Goal: Information Seeking & Learning: Learn about a topic

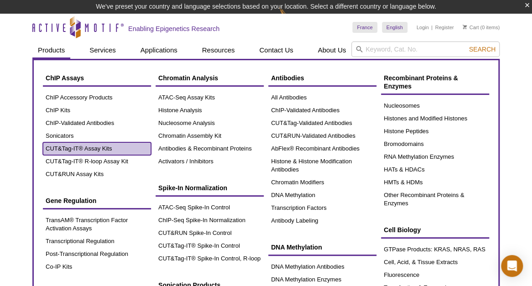
click at [77, 148] on link "CUT&Tag-IT® Assay Kits" at bounding box center [97, 148] width 108 height 13
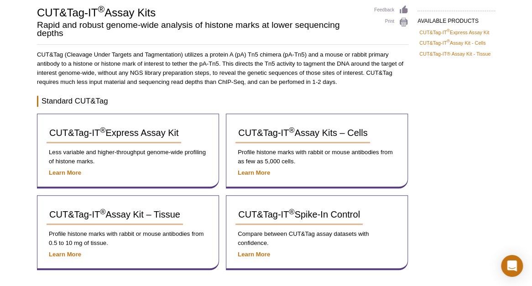
scroll to position [80, 0]
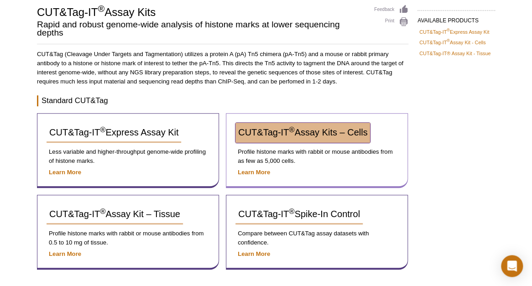
click at [314, 131] on span "CUT&Tag-IT ® Assay Kits – Cells" at bounding box center [302, 132] width 129 height 10
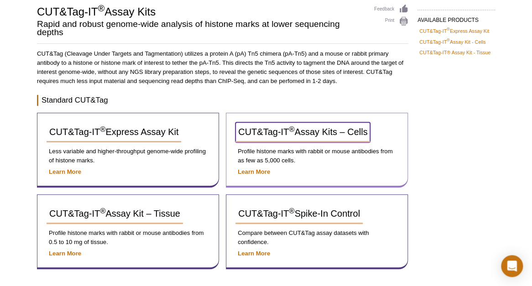
scroll to position [77, 0]
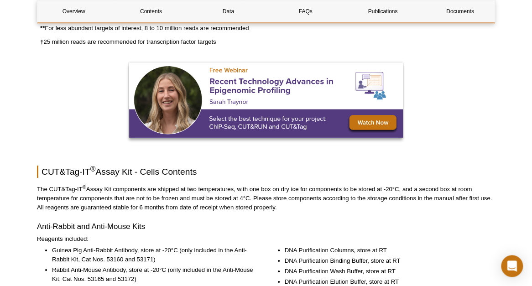
scroll to position [1050, 0]
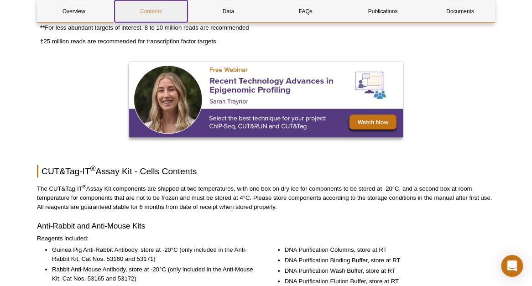
click at [153, 12] on link "Contents" at bounding box center [151, 11] width 73 height 22
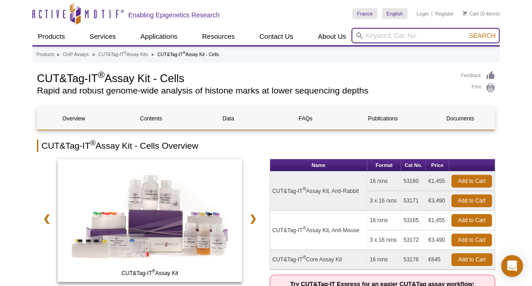
click at [391, 34] on input "search" at bounding box center [426, 36] width 148 height 16
type input "sonication buffer"
click at [467, 32] on button "Search" at bounding box center [483, 36] width 32 height 8
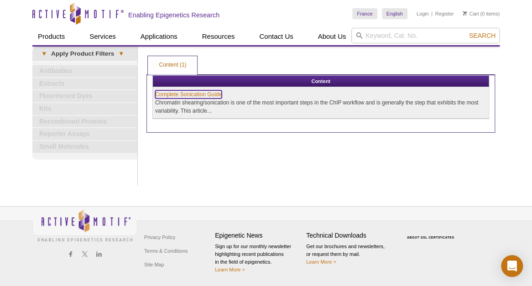
click at [194, 93] on link "Complete Sonication Guide" at bounding box center [188, 94] width 67 height 8
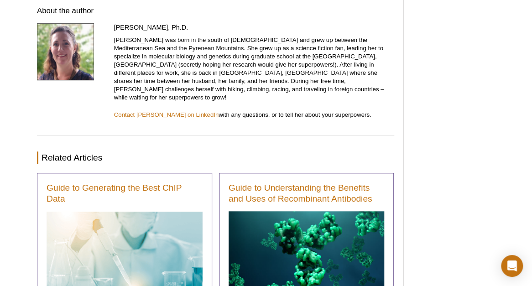
scroll to position [5529, 0]
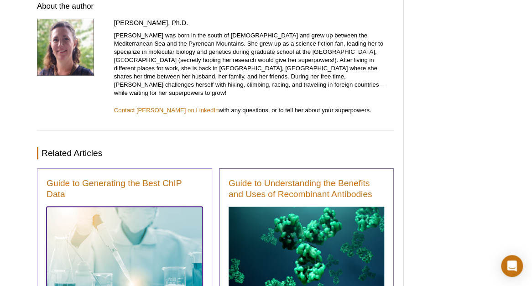
click at [101, 210] on img at bounding box center [125, 259] width 156 height 105
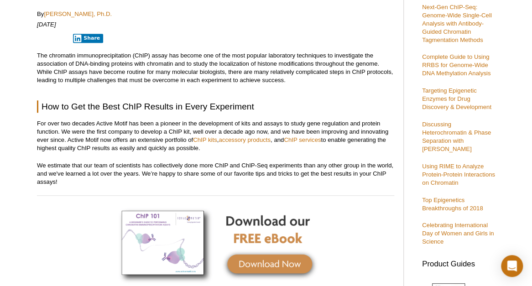
scroll to position [243, 0]
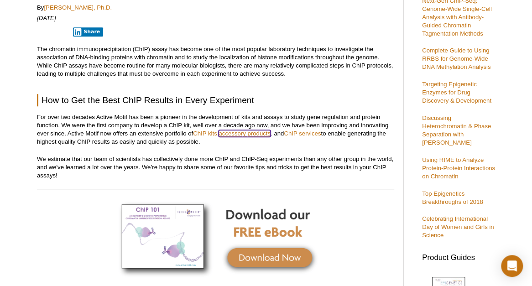
click at [246, 132] on link "accessory products" at bounding box center [245, 133] width 52 height 7
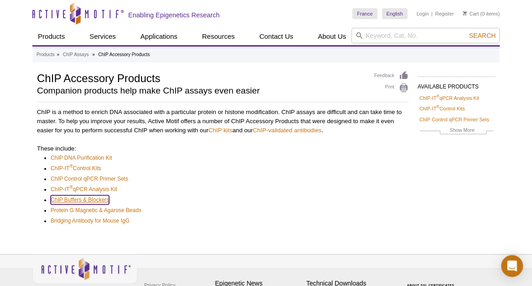
click at [98, 201] on link "ChIP Buffers & Blockers" at bounding box center [80, 199] width 58 height 9
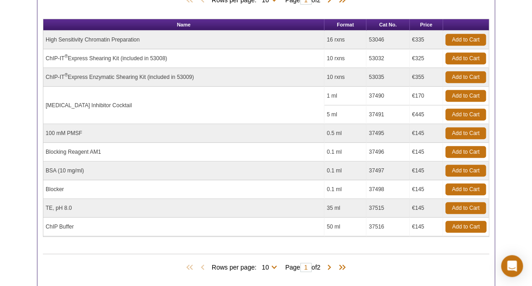
scroll to position [256, 0]
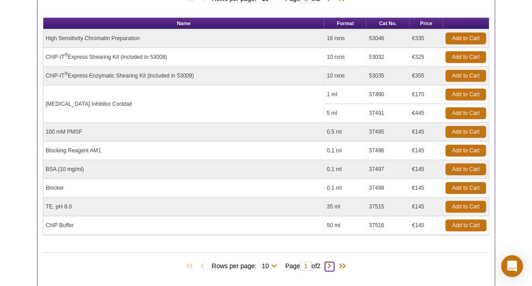
click at [332, 262] on span at bounding box center [329, 266] width 9 height 9
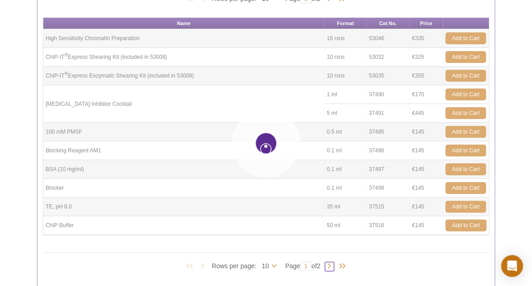
type input "2"
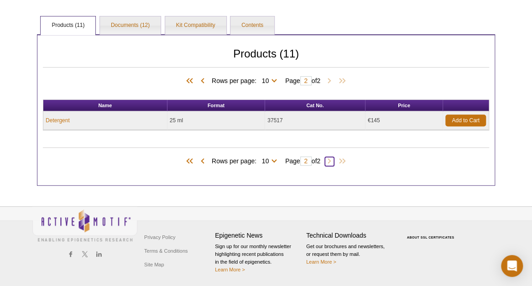
scroll to position [155, 0]
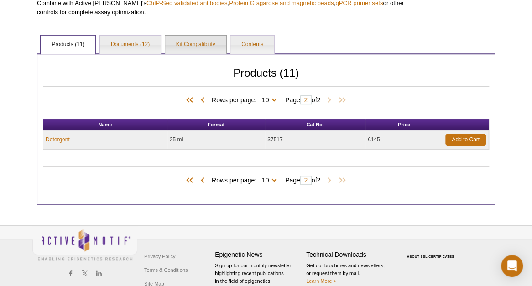
click at [189, 44] on link "Kit Compatibility" at bounding box center [195, 45] width 61 height 18
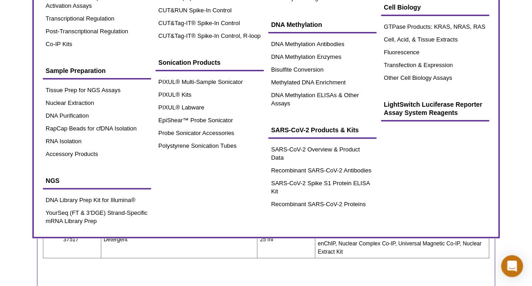
scroll to position [211, 0]
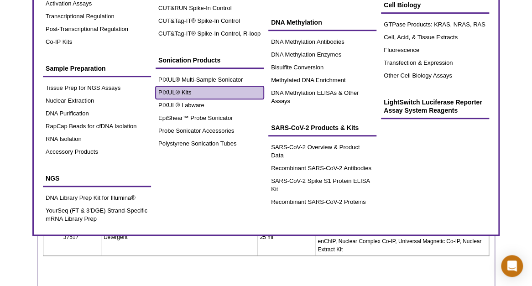
click at [180, 90] on link "PIXUL® Kits" at bounding box center [210, 92] width 108 height 13
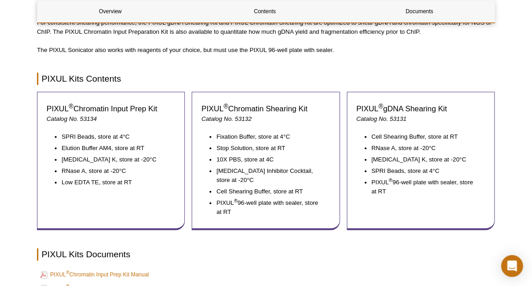
scroll to position [341, 0]
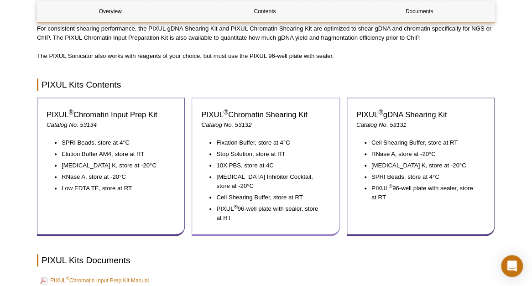
click at [236, 124] on em "Catalog No. 53132" at bounding box center [226, 124] width 50 height 7
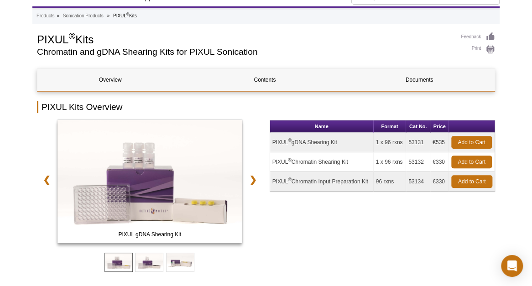
scroll to position [0, 0]
